Goal: Book appointment/travel/reservation

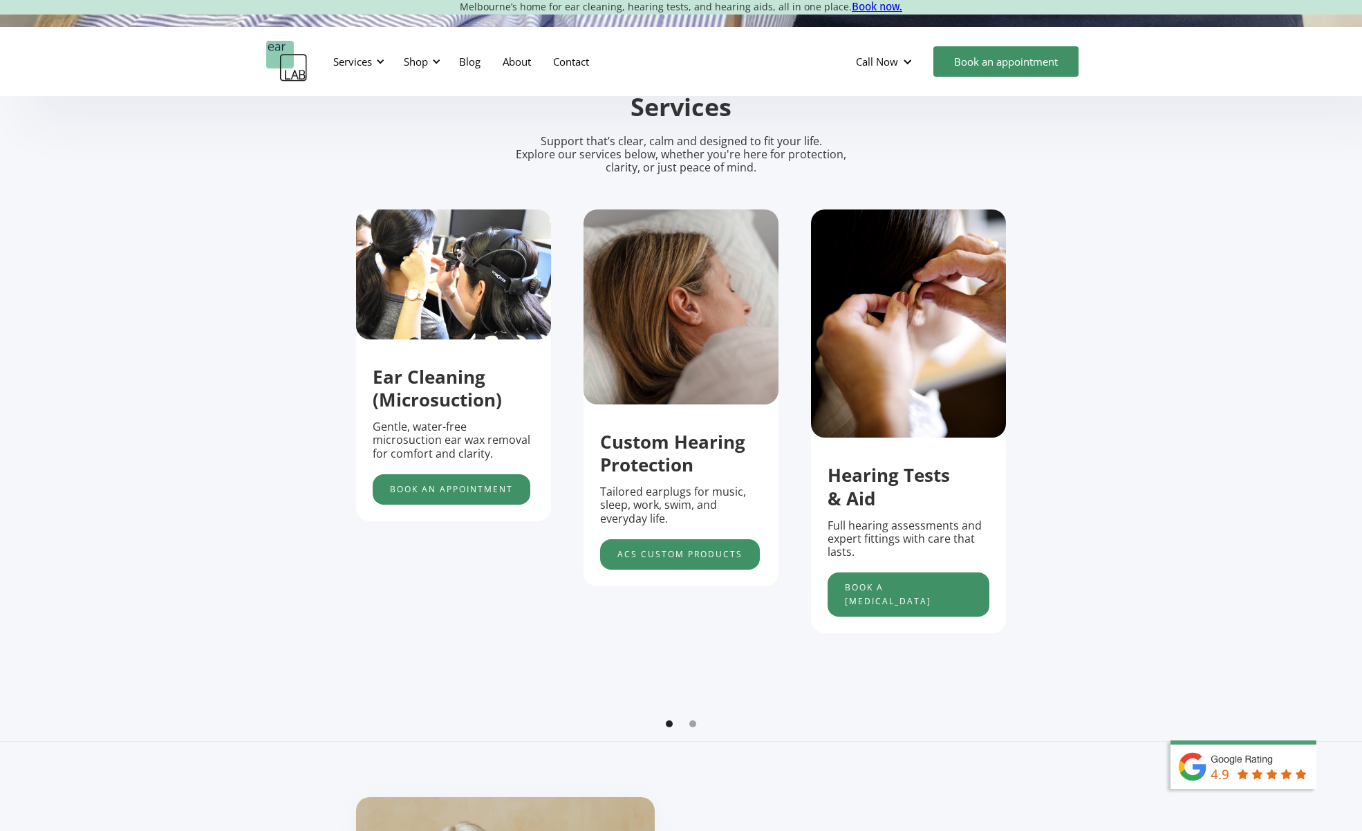
scroll to position [526, 0]
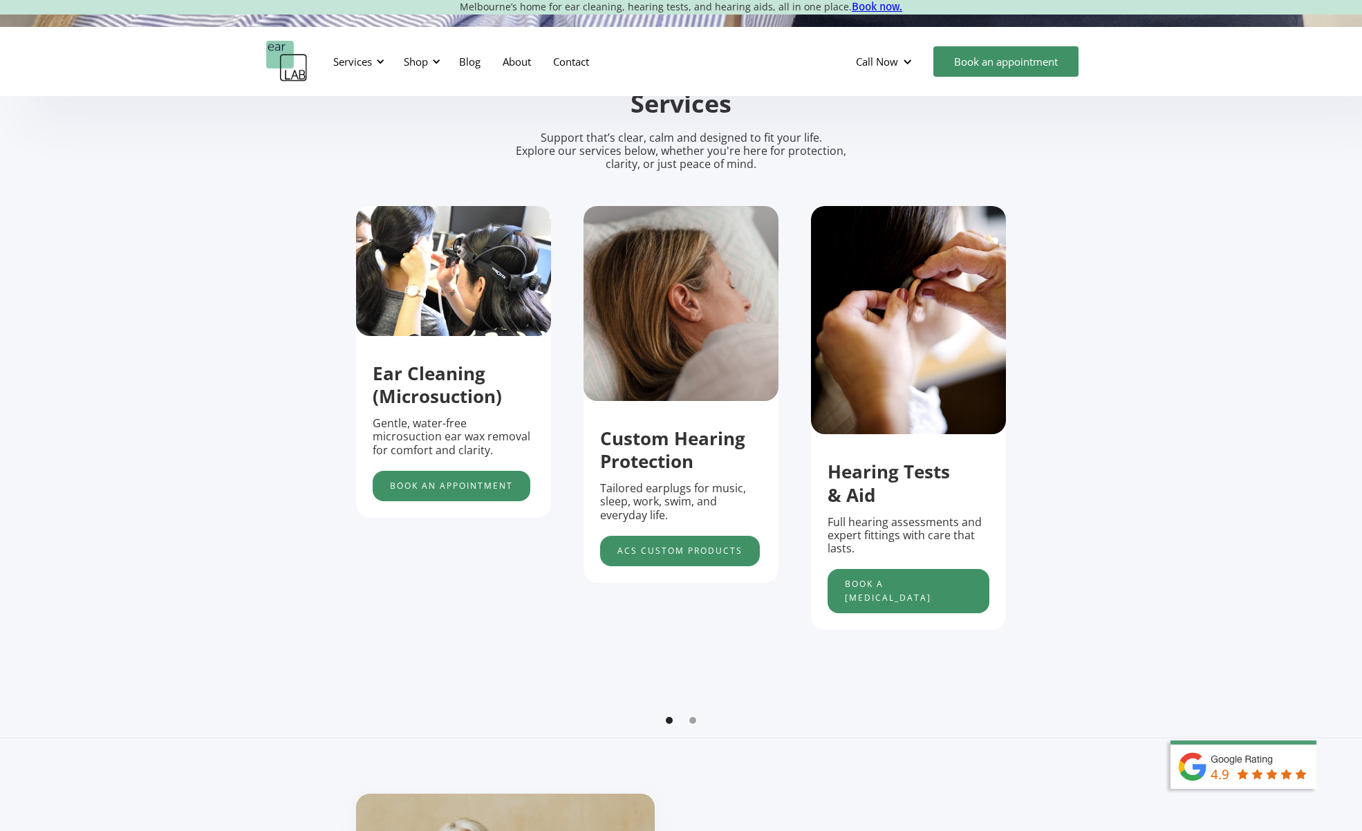
click at [693, 721] on div "Show slide 2 of 2" at bounding box center [692, 720] width 7 height 7
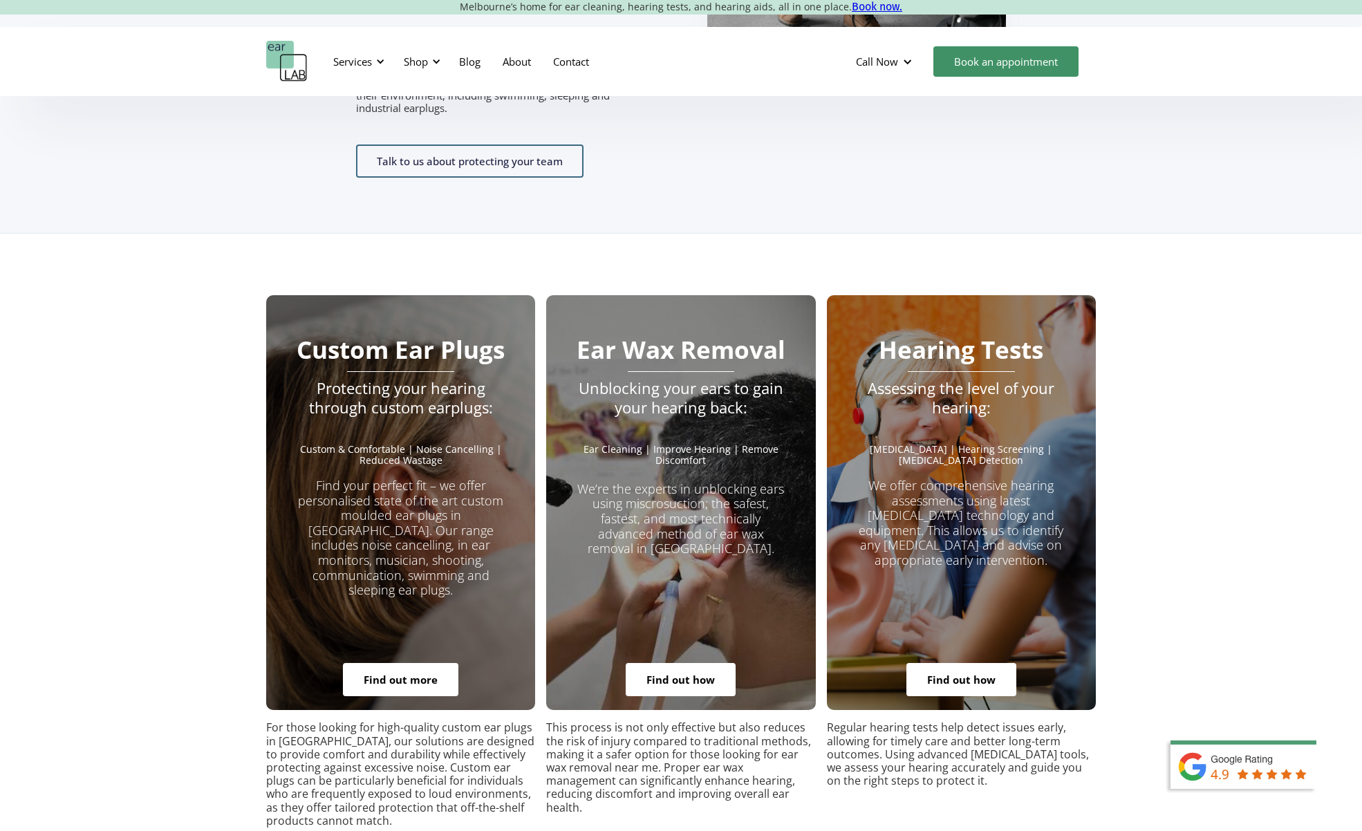
scroll to position [2433, 0]
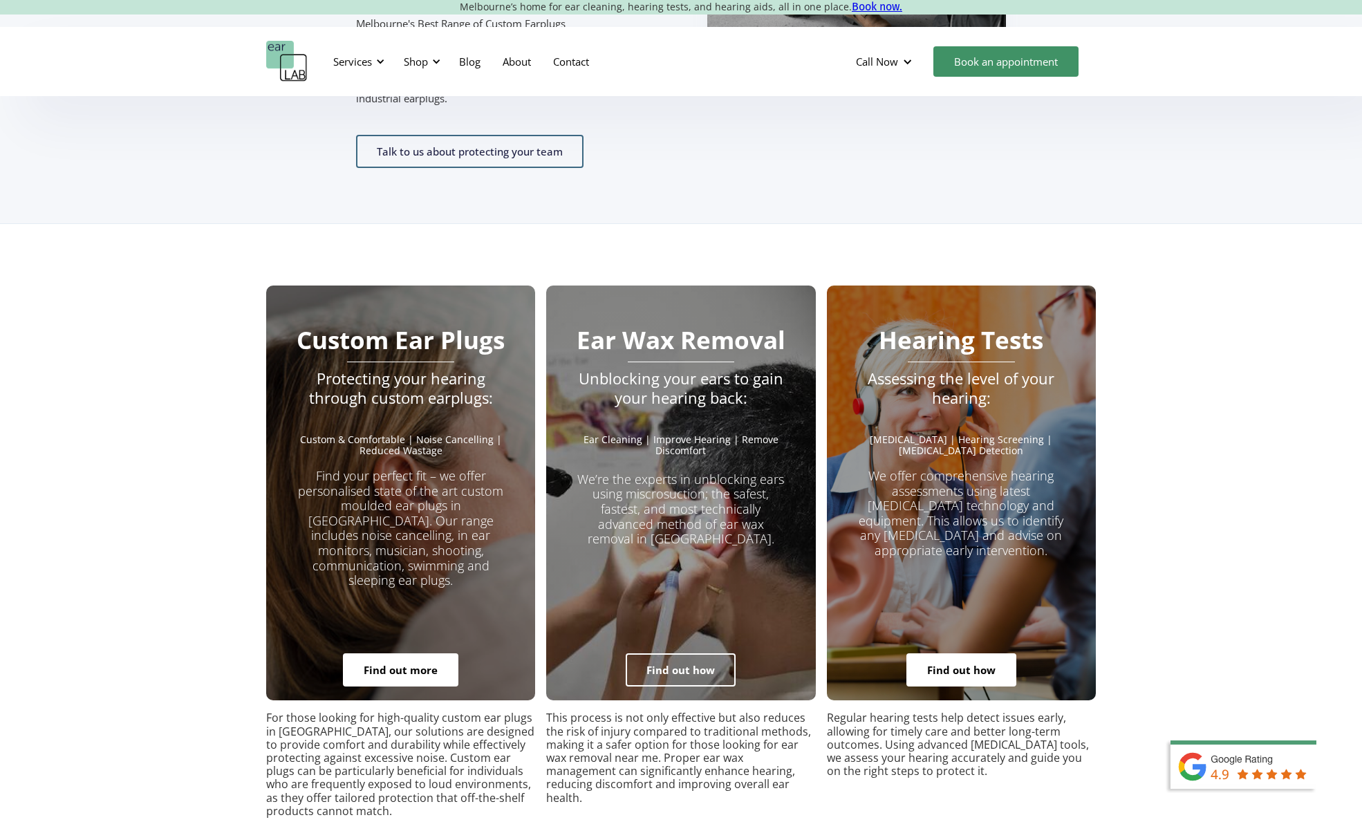
click at [708, 653] on link "Find out how" at bounding box center [681, 669] width 110 height 33
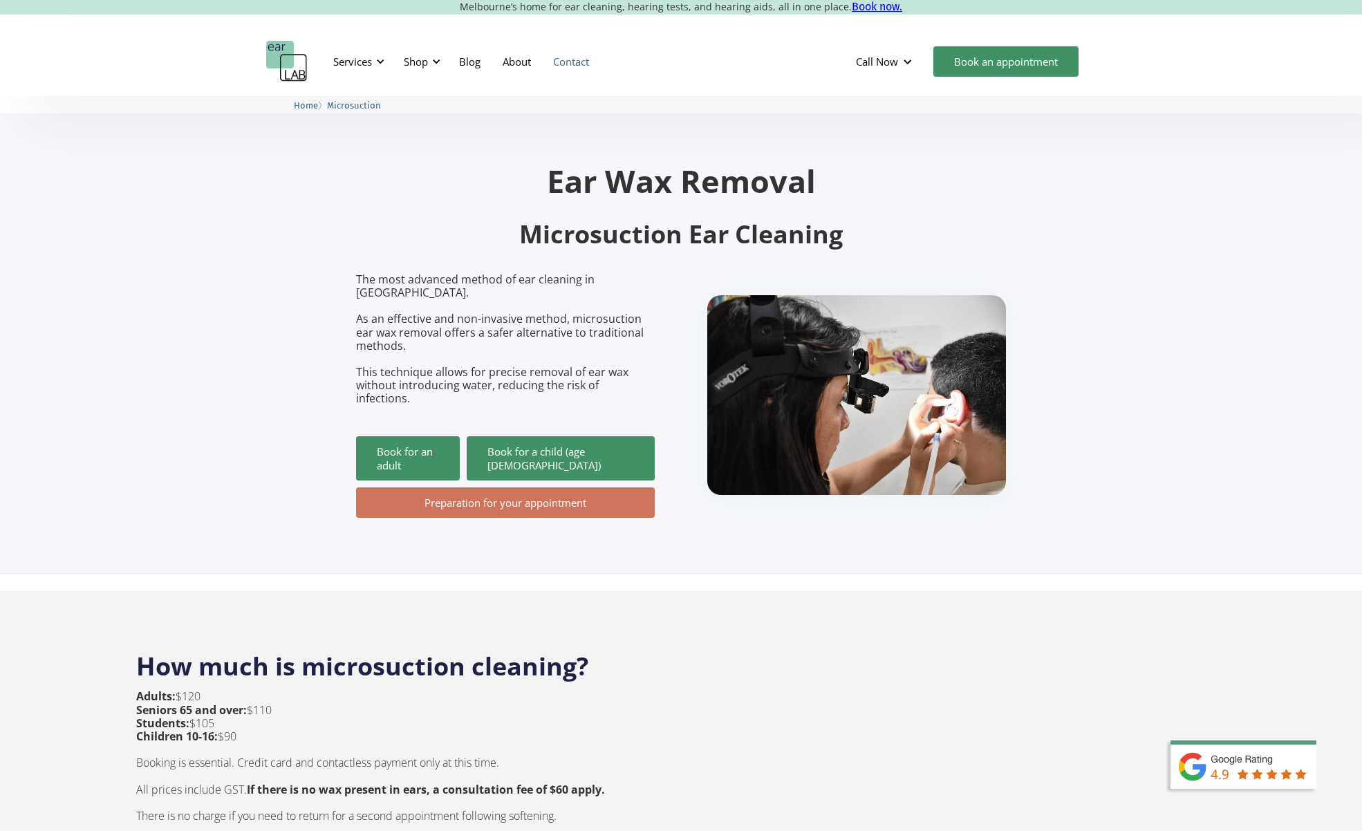
click at [566, 64] on link "Contact" at bounding box center [571, 61] width 58 height 40
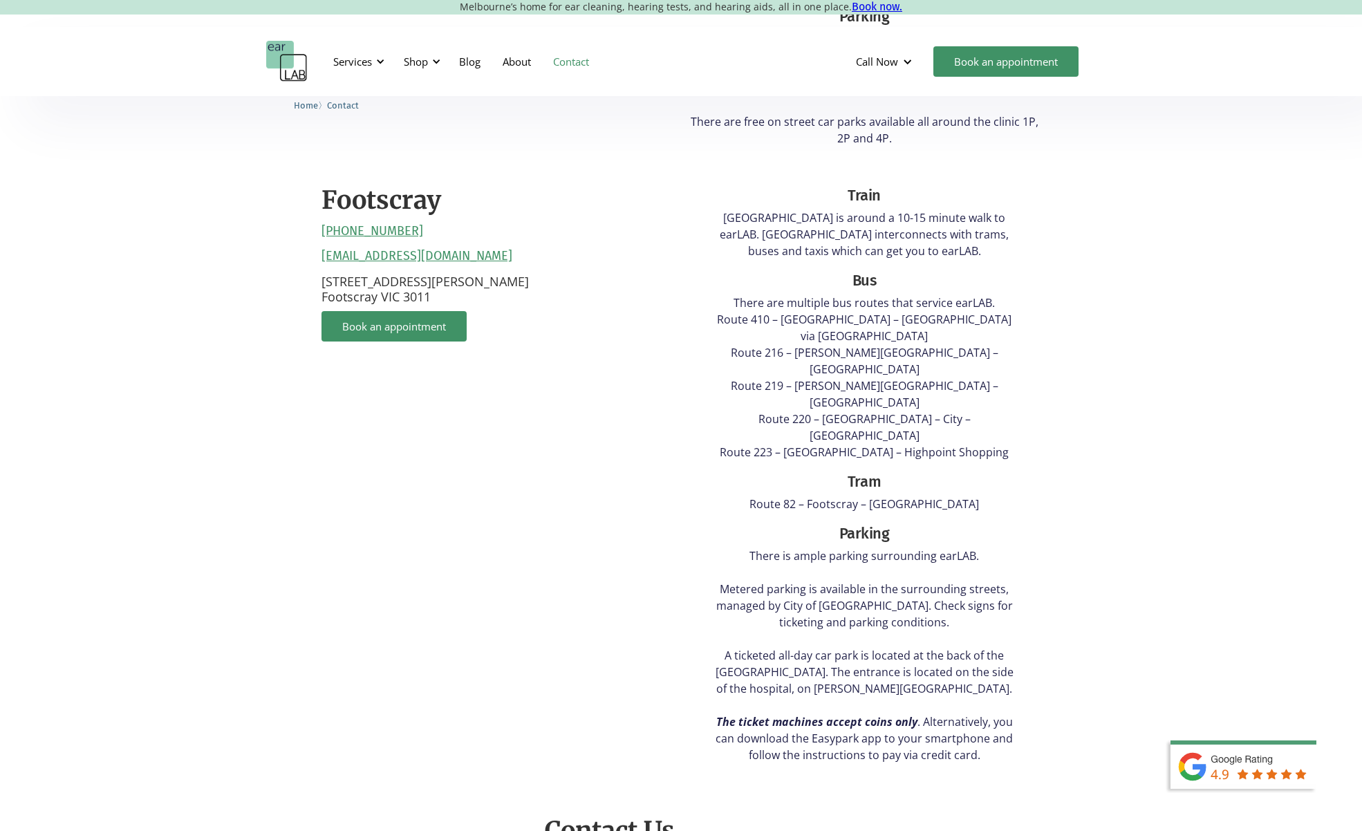
scroll to position [596, 0]
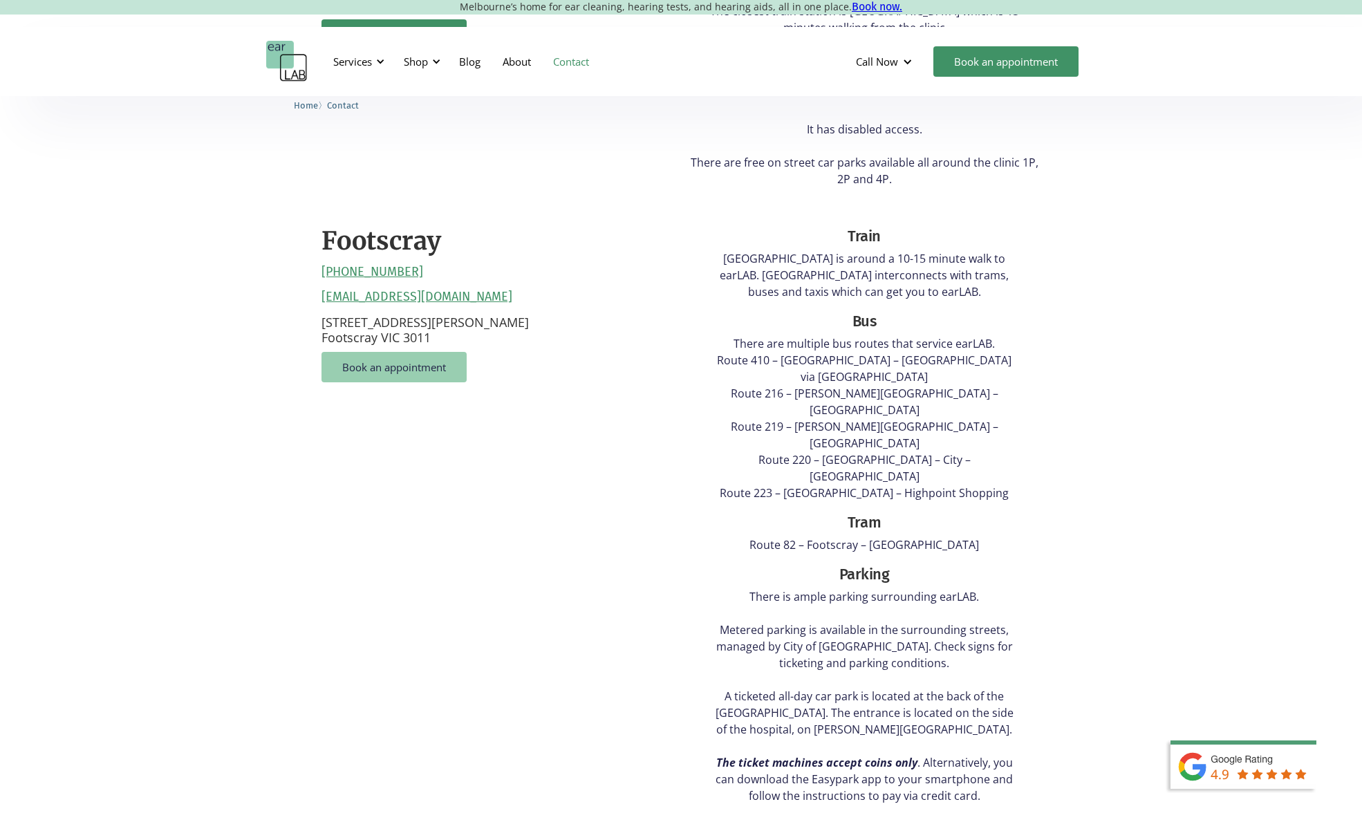
click at [427, 354] on link "Book an appointment" at bounding box center [394, 367] width 145 height 30
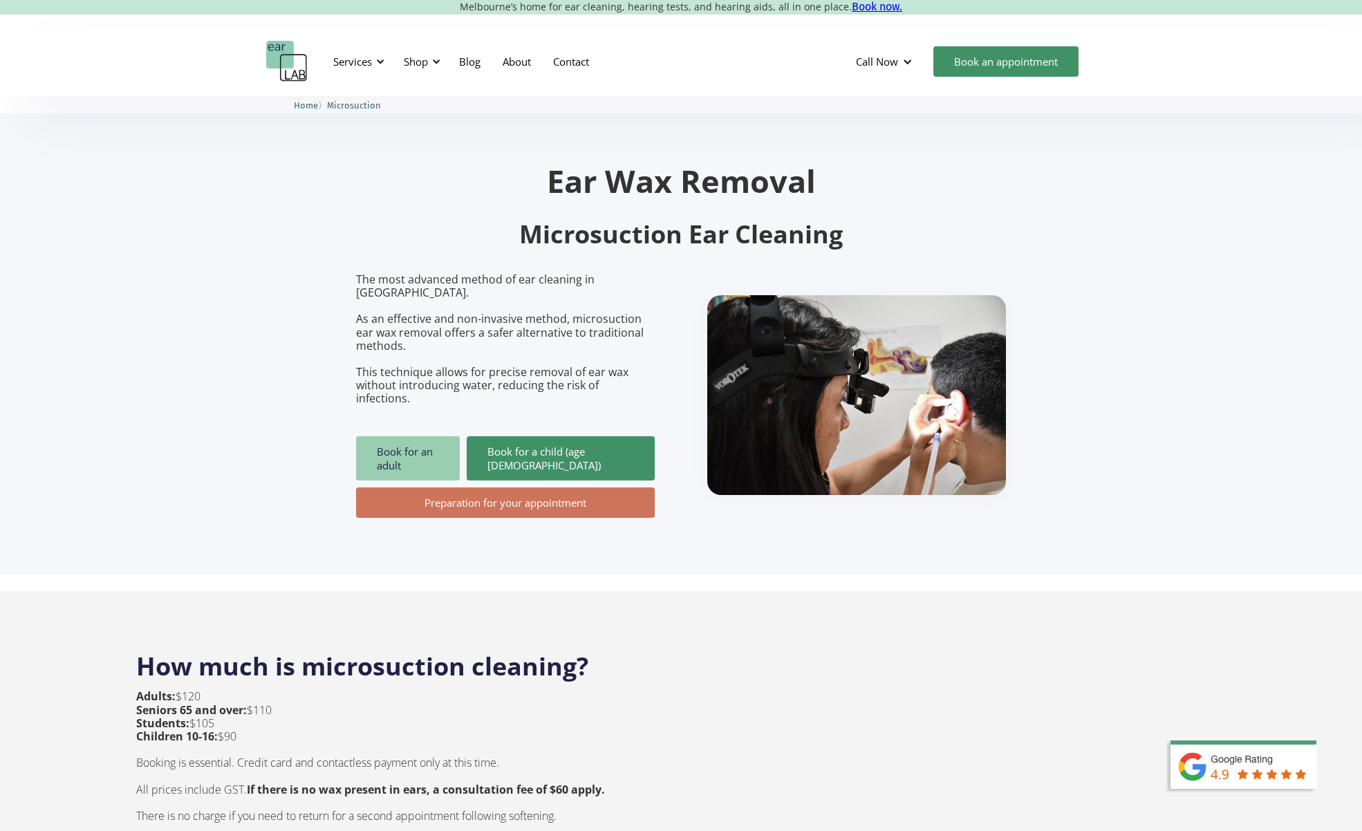
click at [418, 436] on link "Book for an adult" at bounding box center [408, 458] width 104 height 44
